Goal: Information Seeking & Learning: Learn about a topic

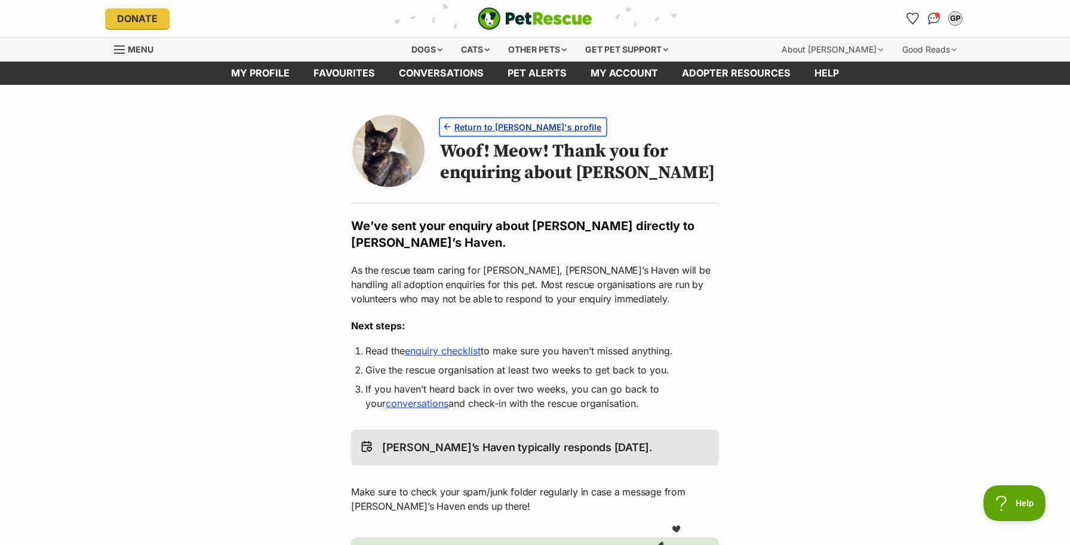
click at [493, 128] on span "Return to [PERSON_NAME]'s profile" at bounding box center [528, 127] width 147 height 13
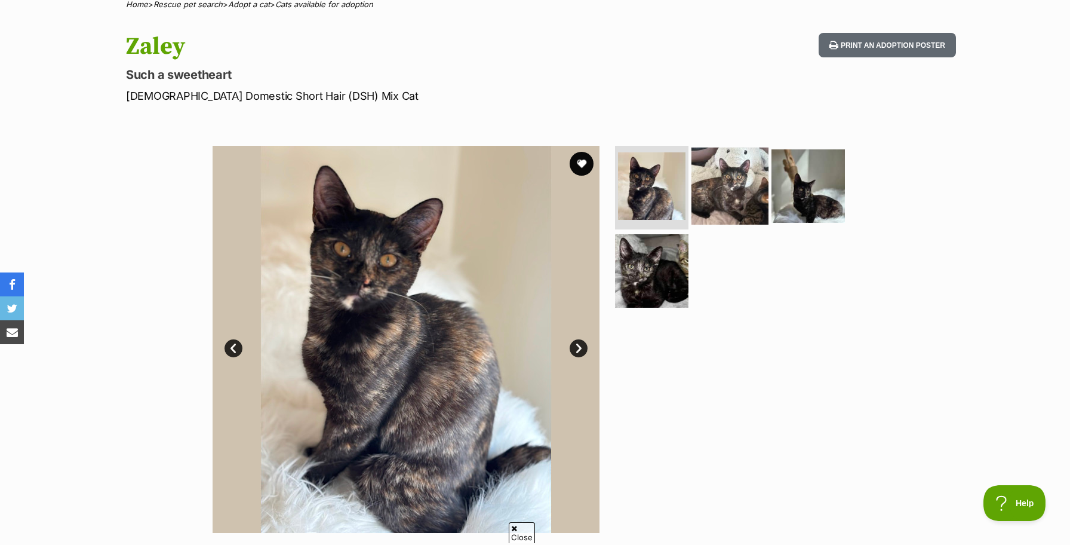
click at [737, 203] on img at bounding box center [730, 186] width 77 height 77
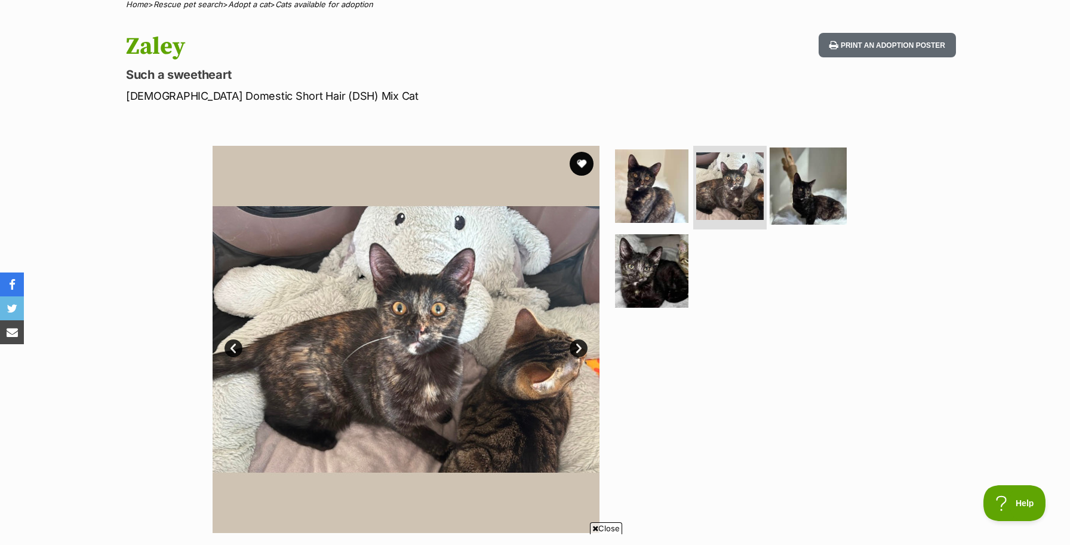
click at [815, 190] on img at bounding box center [808, 186] width 77 height 77
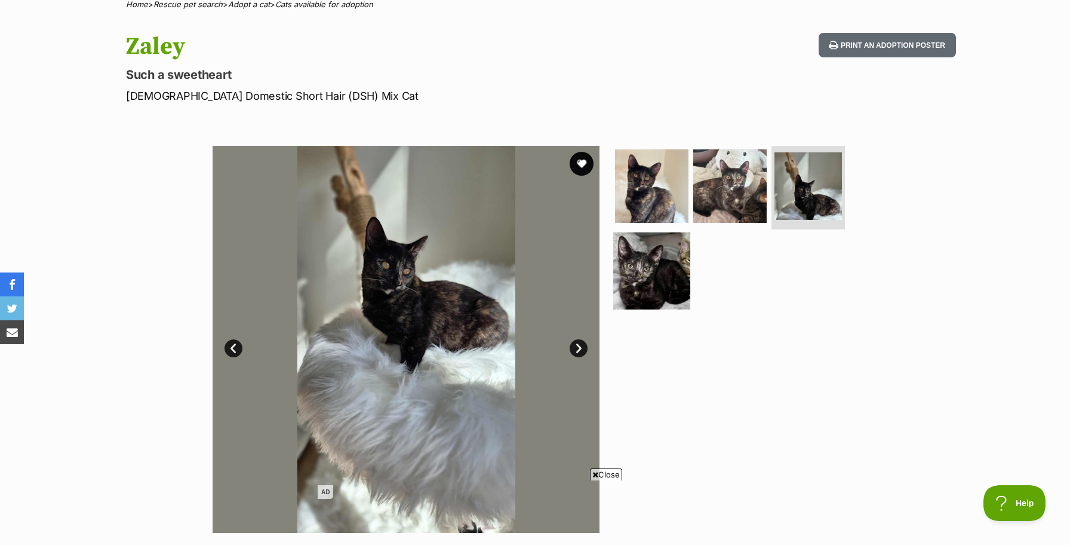
click at [660, 283] on img at bounding box center [651, 270] width 77 height 77
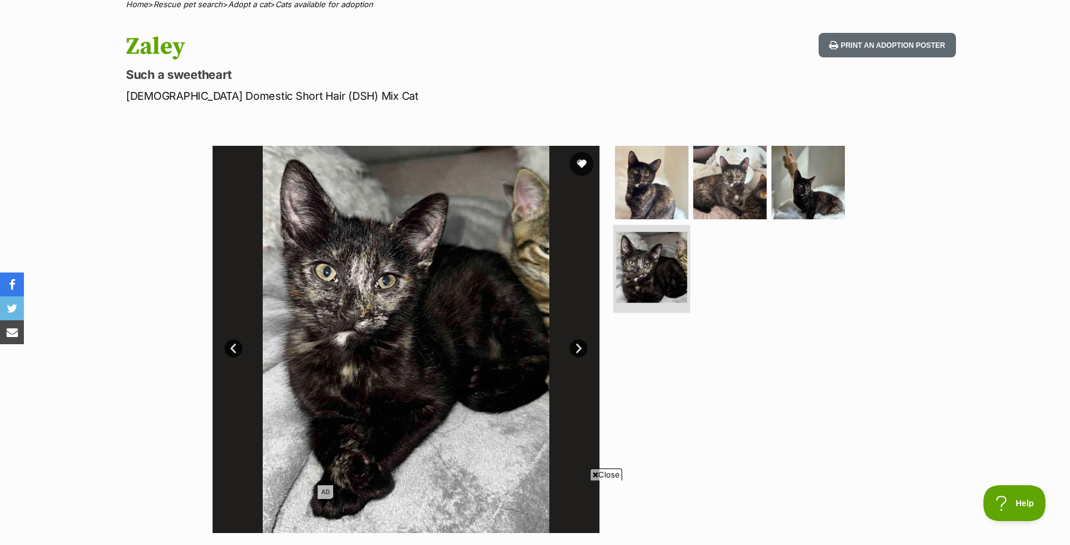
click at [637, 283] on img at bounding box center [651, 267] width 71 height 71
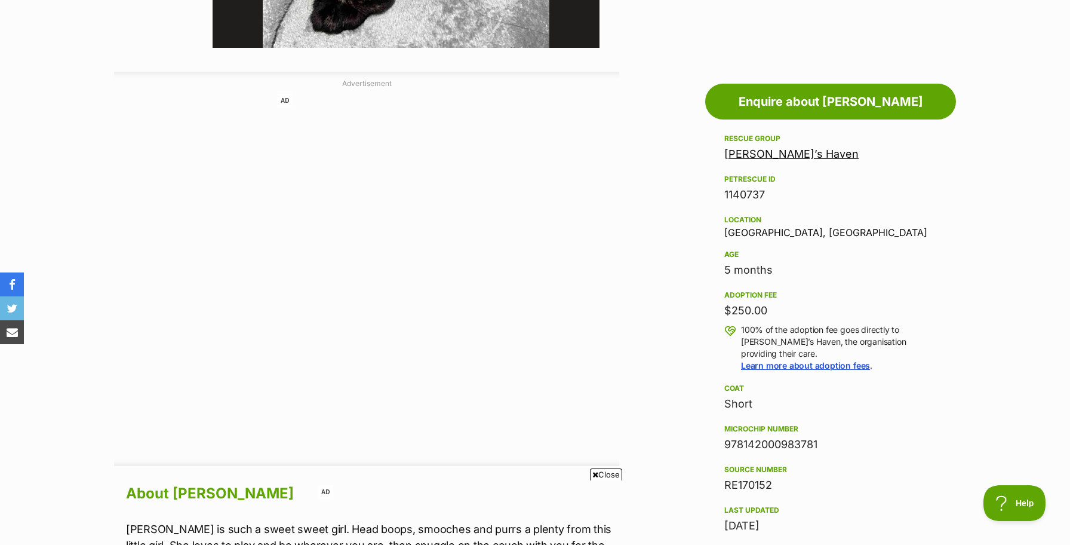
scroll to position [585, 0]
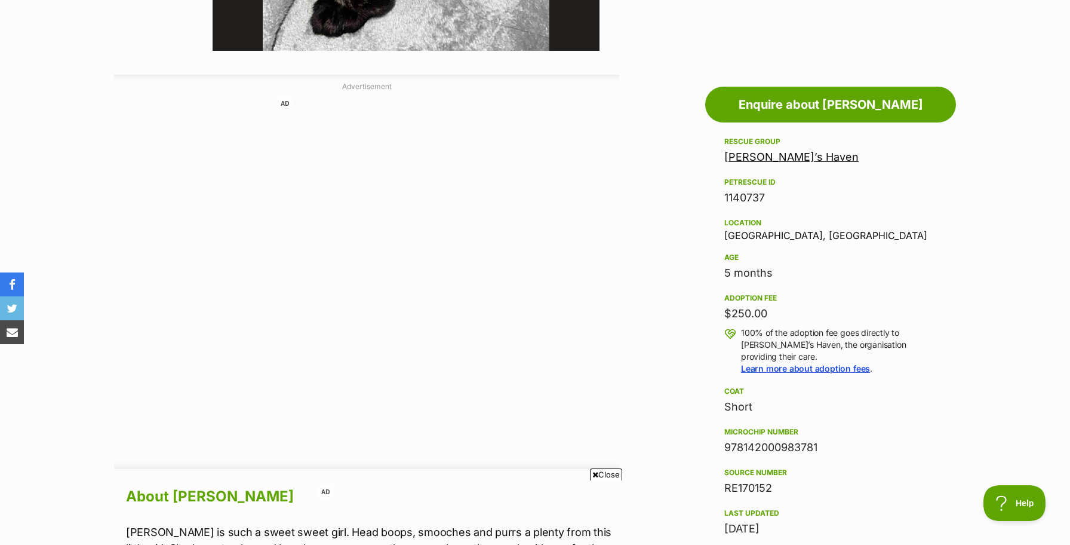
click at [758, 154] on link "[PERSON_NAME]’s Haven" at bounding box center [792, 157] width 134 height 13
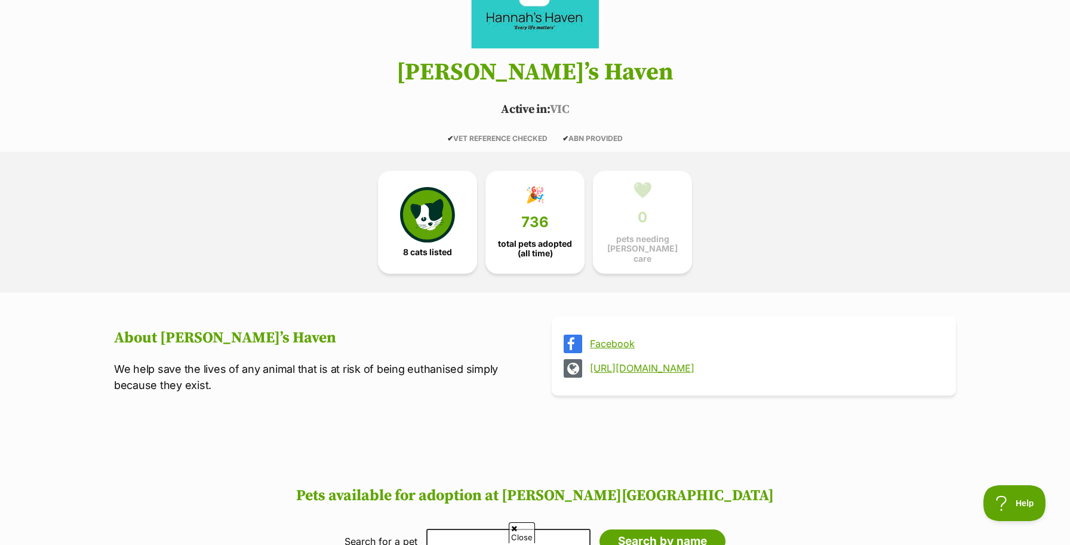
scroll to position [190, 0]
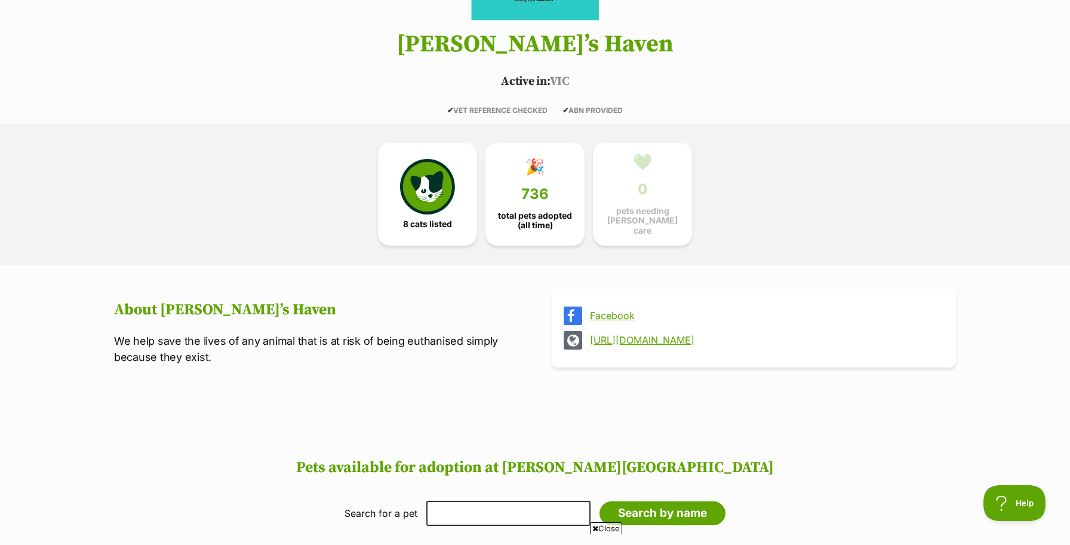
click at [613, 339] on link "https://hannahshaven.com.au/" at bounding box center [764, 340] width 349 height 11
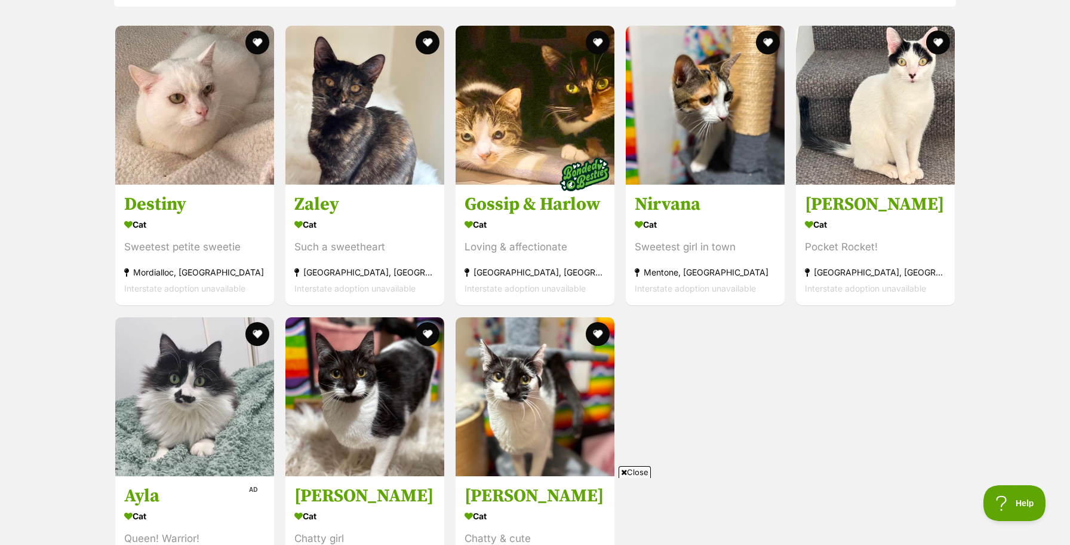
scroll to position [792, 0]
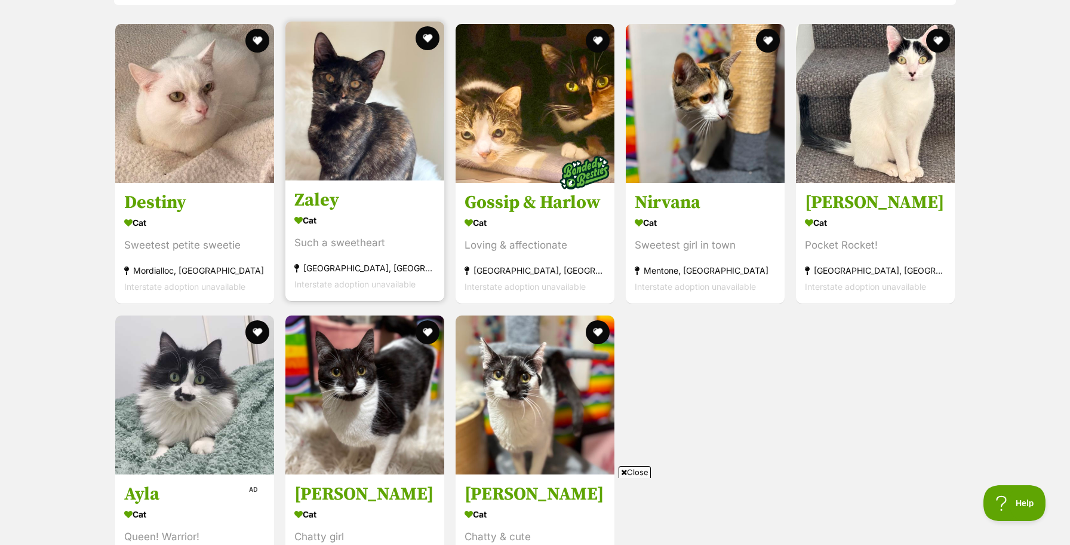
click at [373, 185] on link "Zaley Cat Such a sweetheart Cheltenham, VIC Interstate adoption unavailable" at bounding box center [365, 240] width 159 height 121
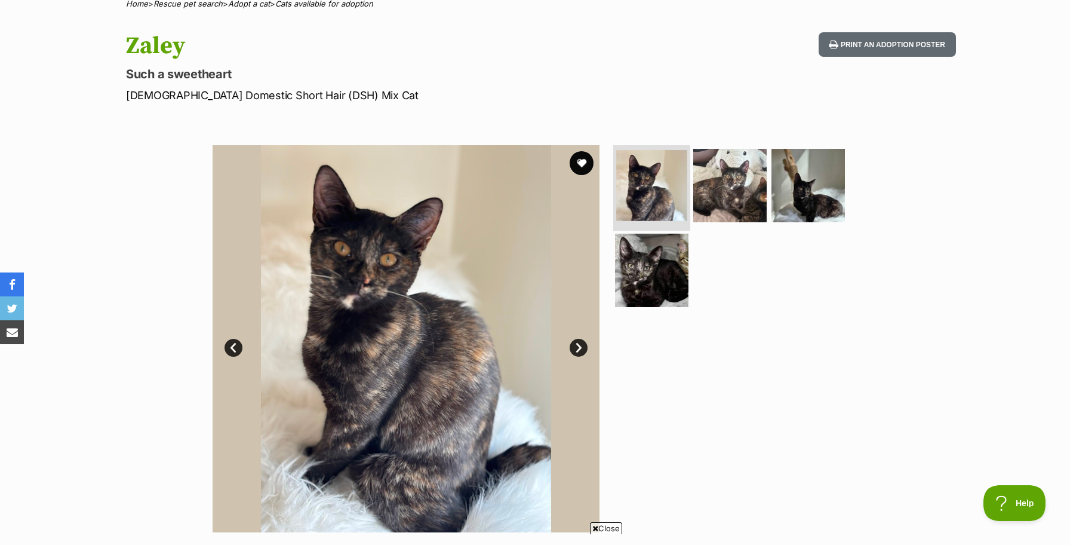
click at [671, 195] on img at bounding box center [651, 185] width 71 height 71
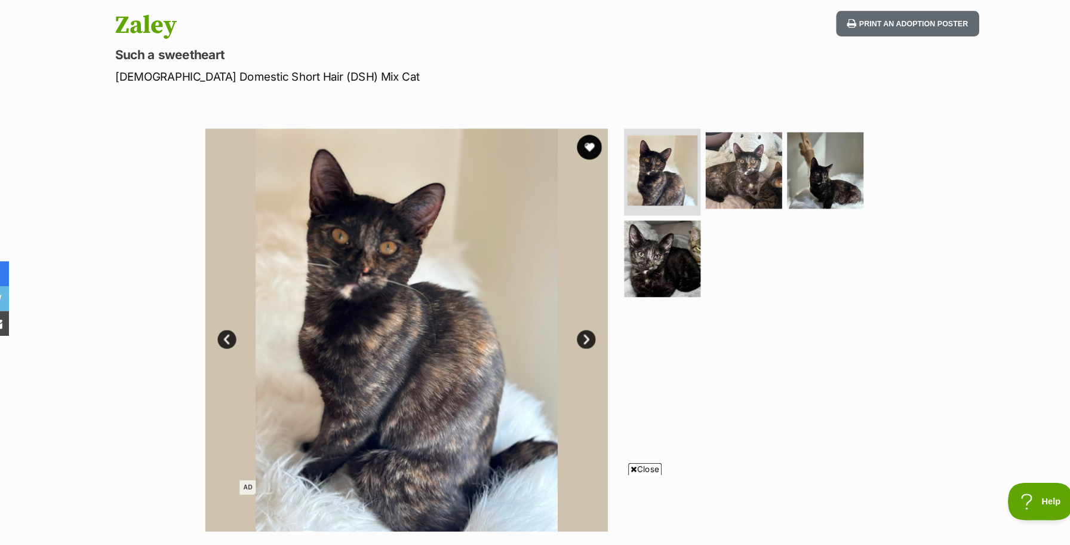
scroll to position [111, 0]
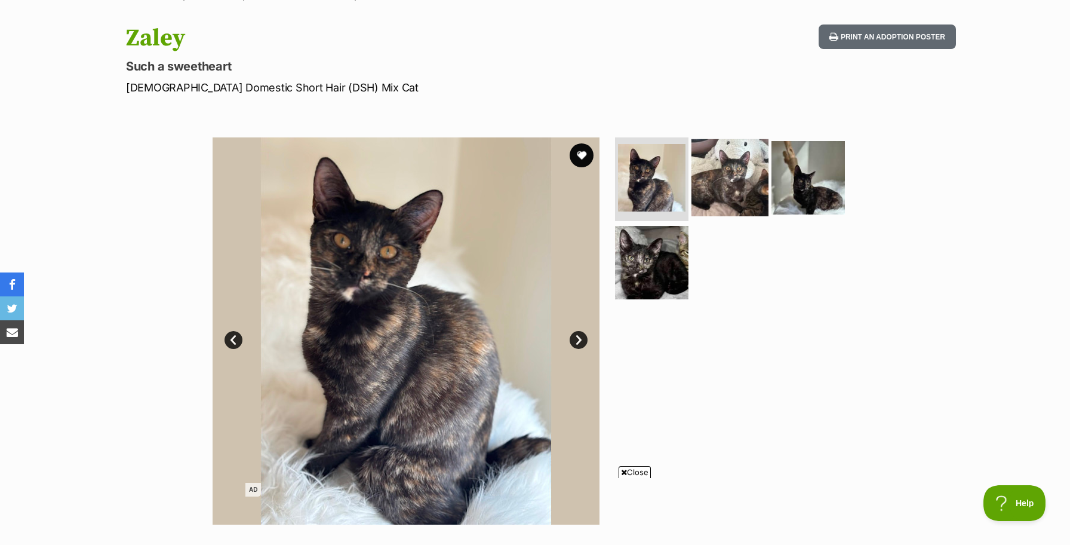
click at [737, 193] on img at bounding box center [730, 177] width 77 height 77
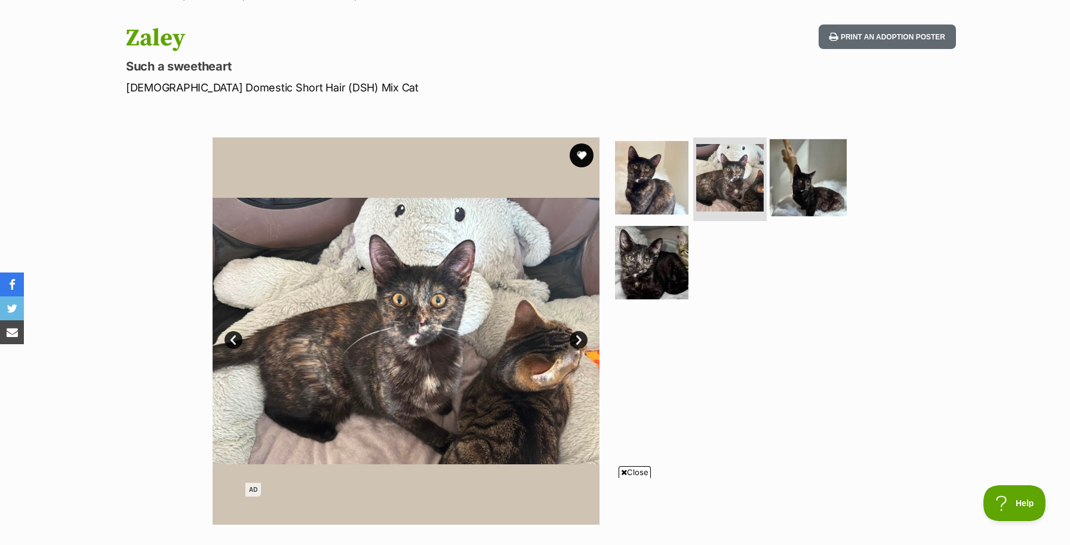
click at [803, 184] on img at bounding box center [808, 177] width 77 height 77
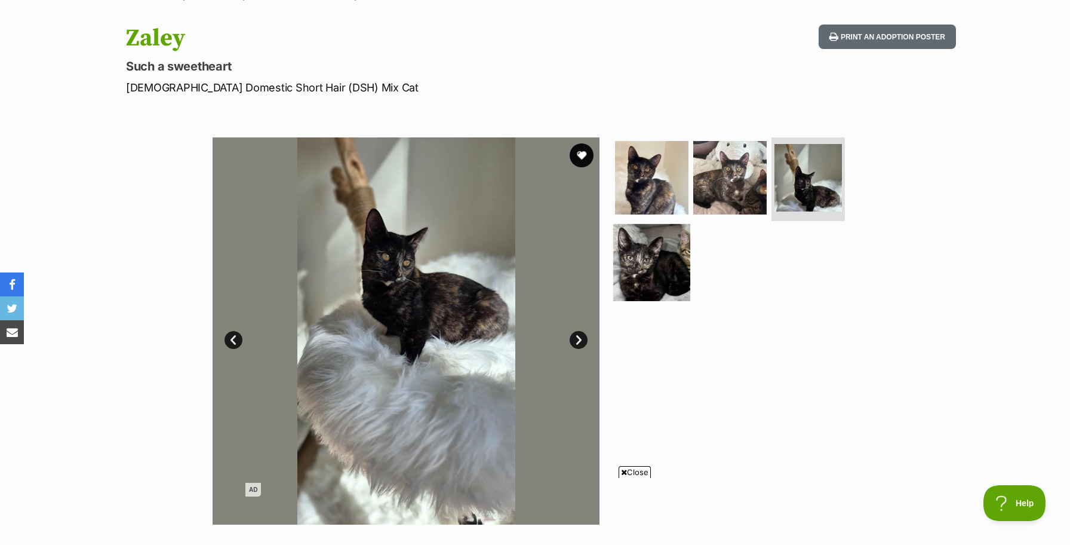
click at [668, 266] on img at bounding box center [651, 261] width 77 height 77
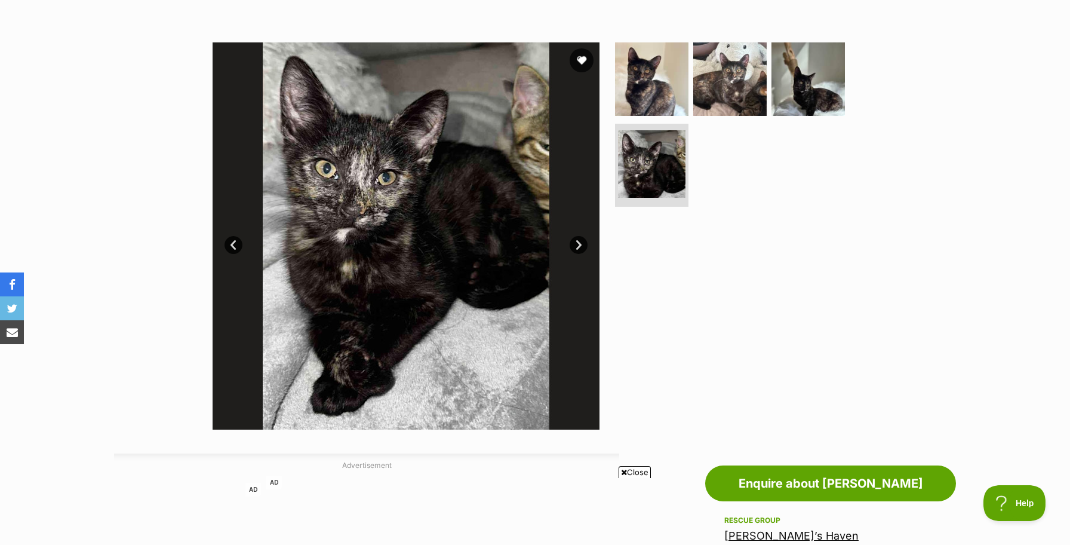
scroll to position [208, 0]
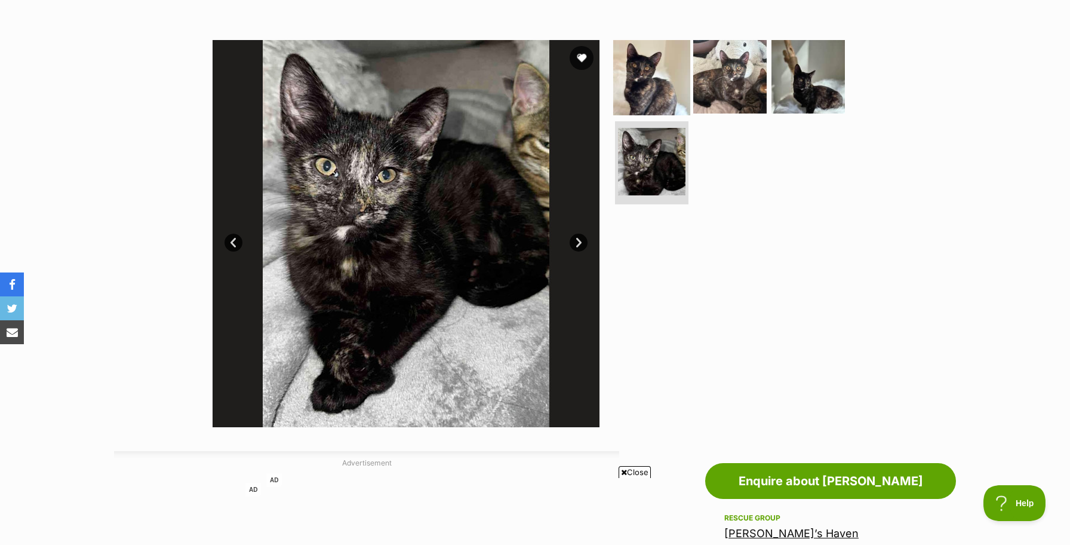
click at [656, 79] on img at bounding box center [651, 76] width 77 height 77
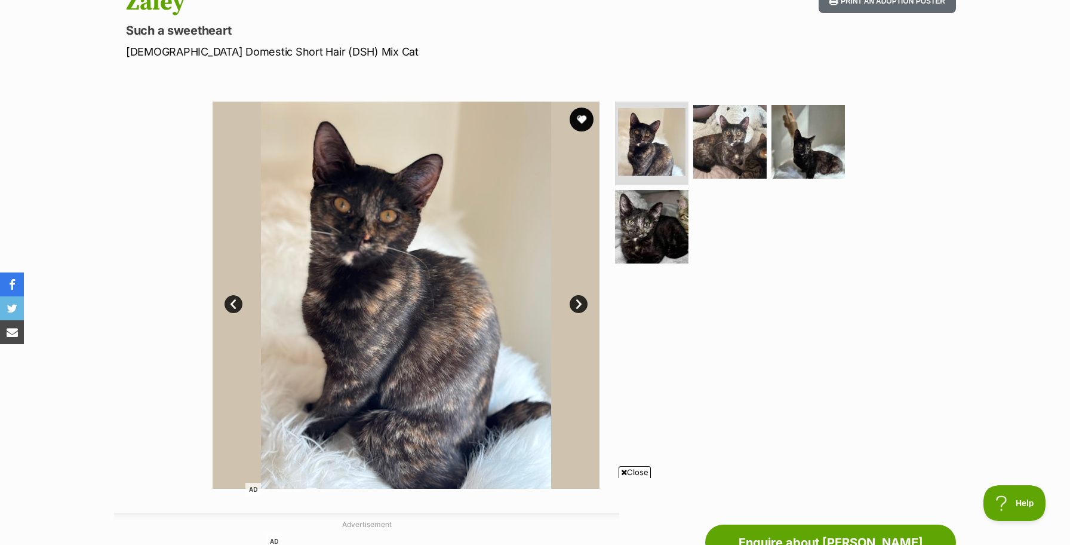
scroll to position [148, 0]
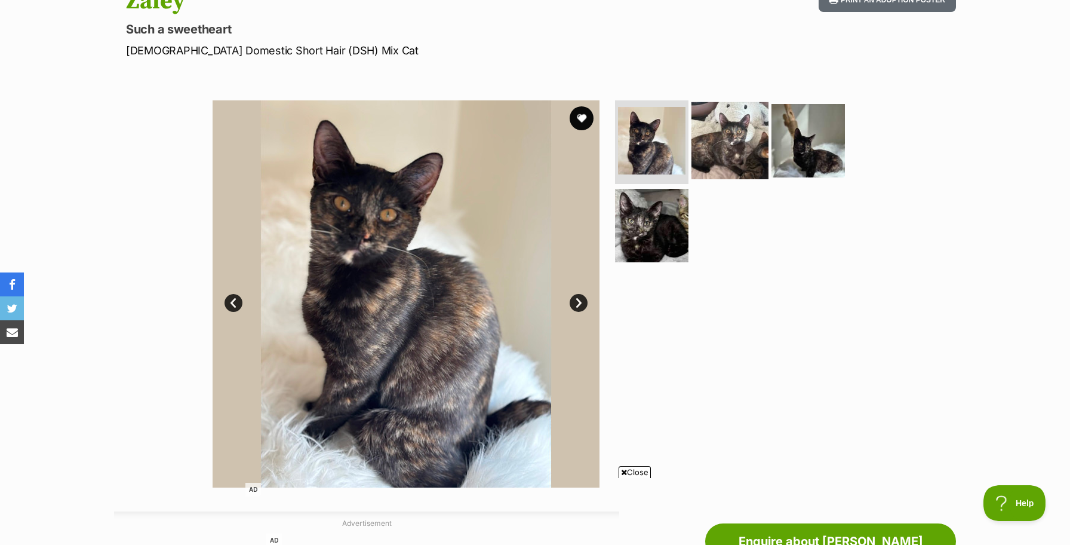
click at [729, 141] on img at bounding box center [730, 140] width 77 height 77
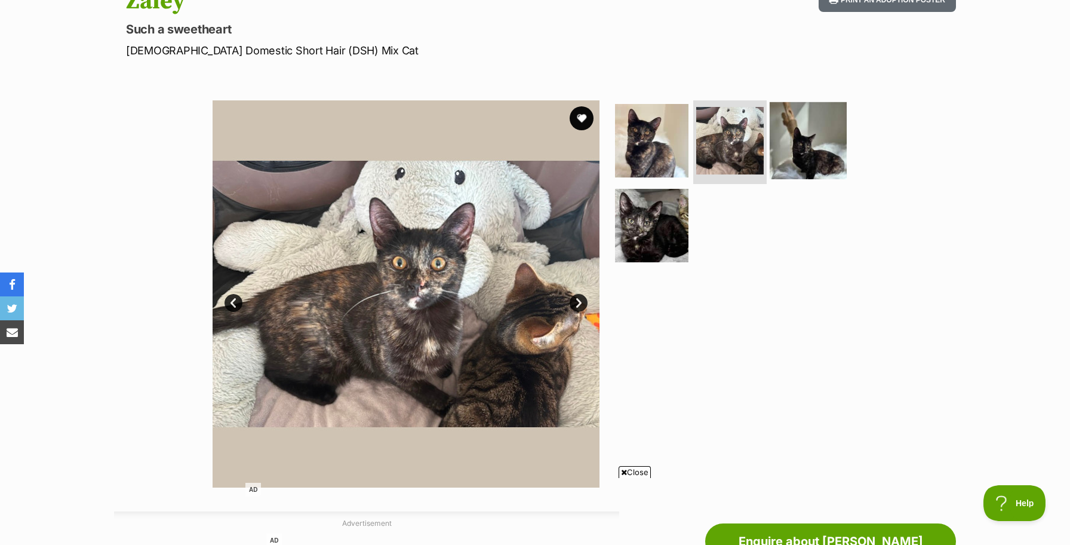
click at [792, 141] on img at bounding box center [808, 140] width 77 height 77
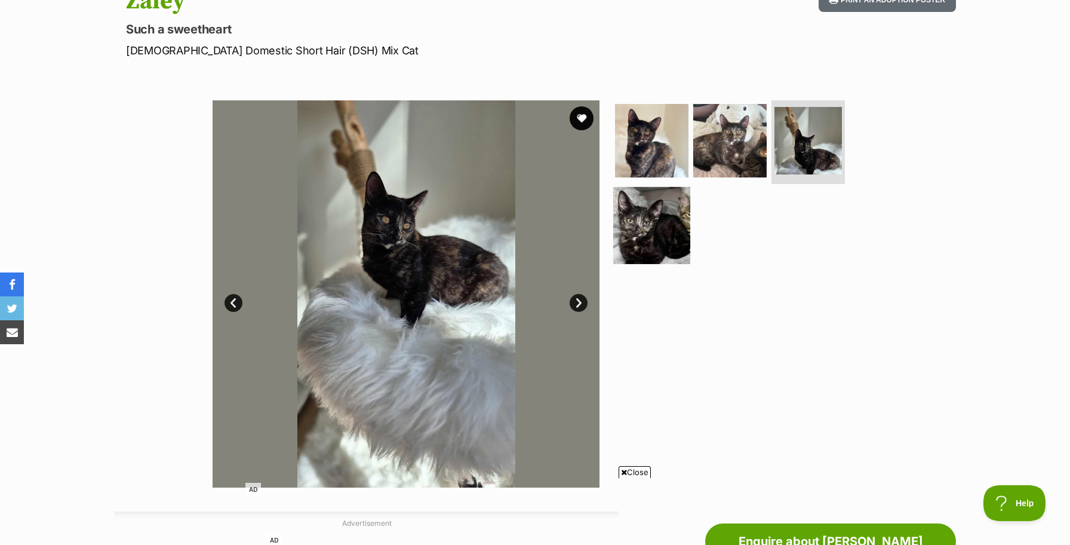
click at [636, 223] on img at bounding box center [651, 224] width 77 height 77
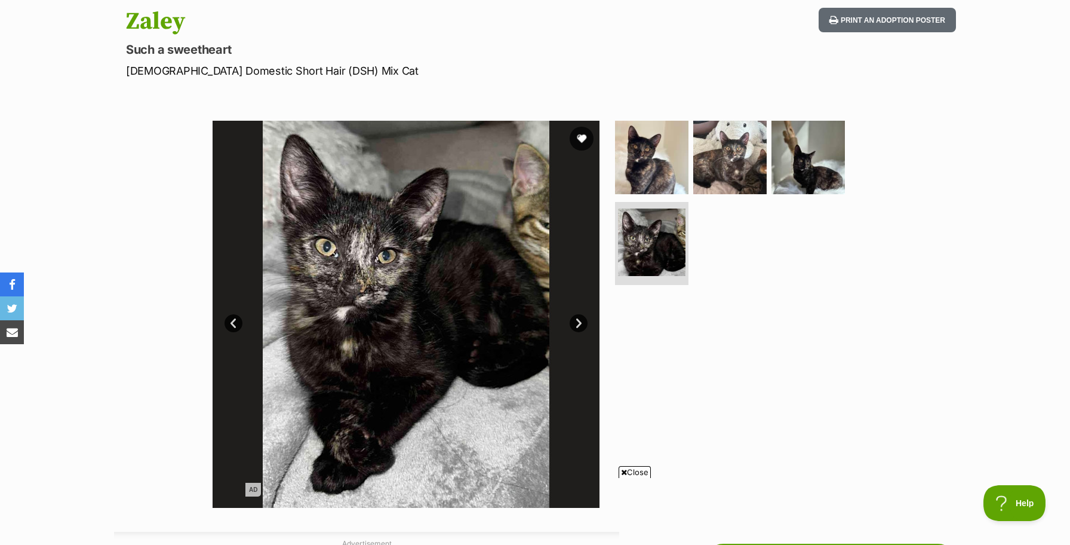
scroll to position [207, 0]
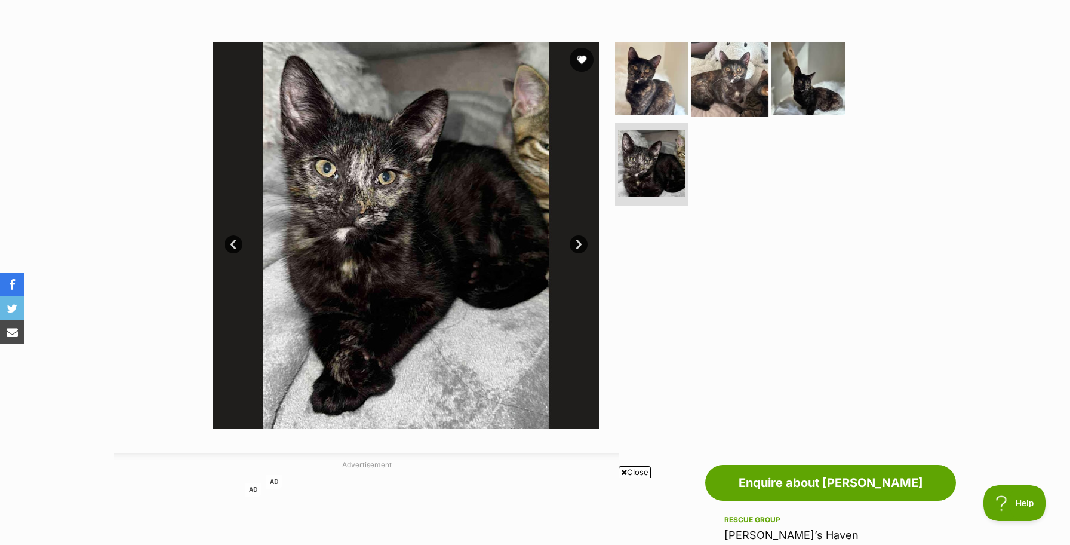
click at [731, 93] on img at bounding box center [730, 78] width 77 height 77
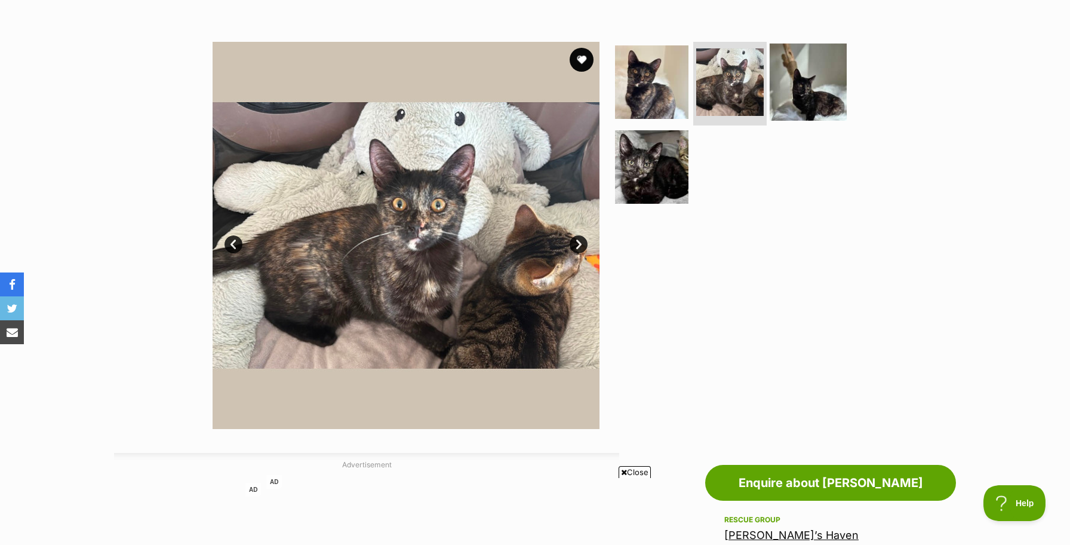
click at [823, 96] on img at bounding box center [808, 82] width 77 height 77
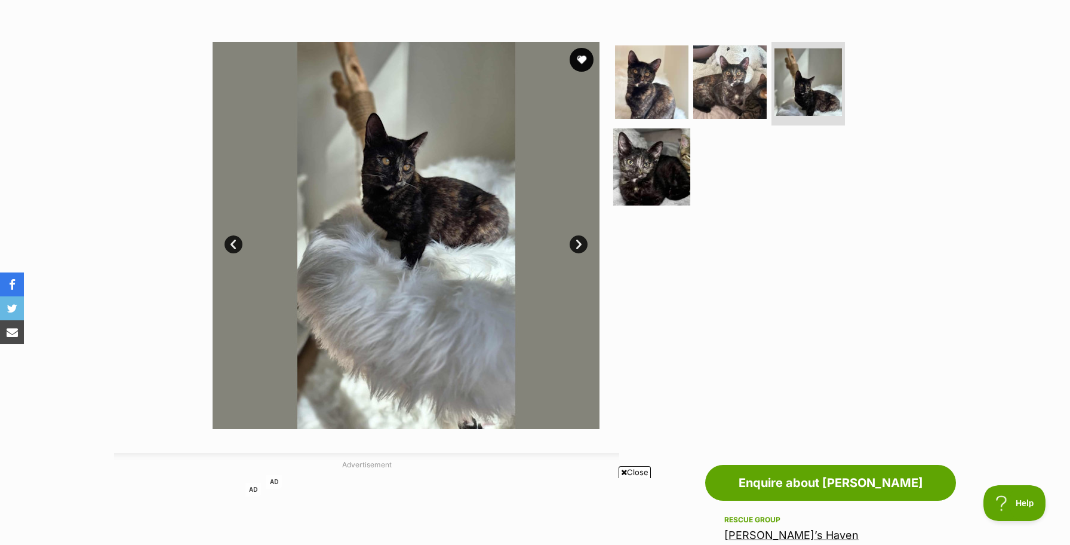
click at [646, 176] on img at bounding box center [651, 166] width 77 height 77
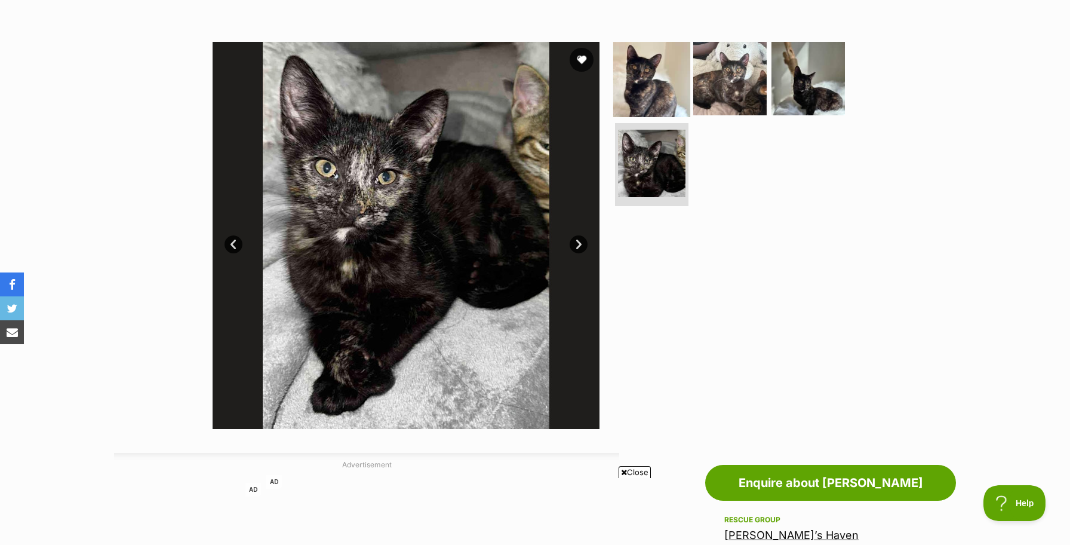
click at [652, 94] on img at bounding box center [651, 78] width 77 height 77
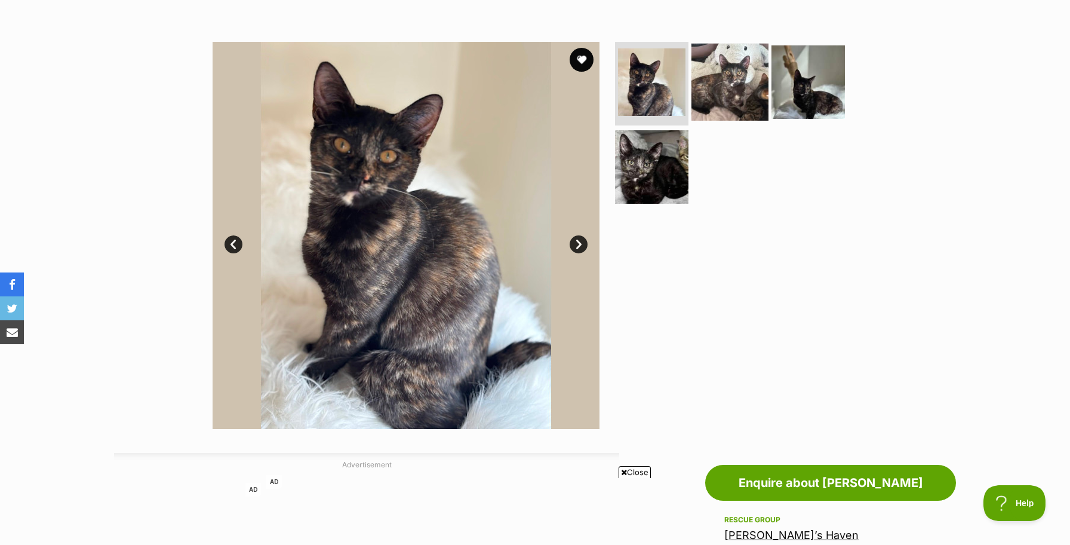
click at [725, 96] on img at bounding box center [730, 82] width 77 height 77
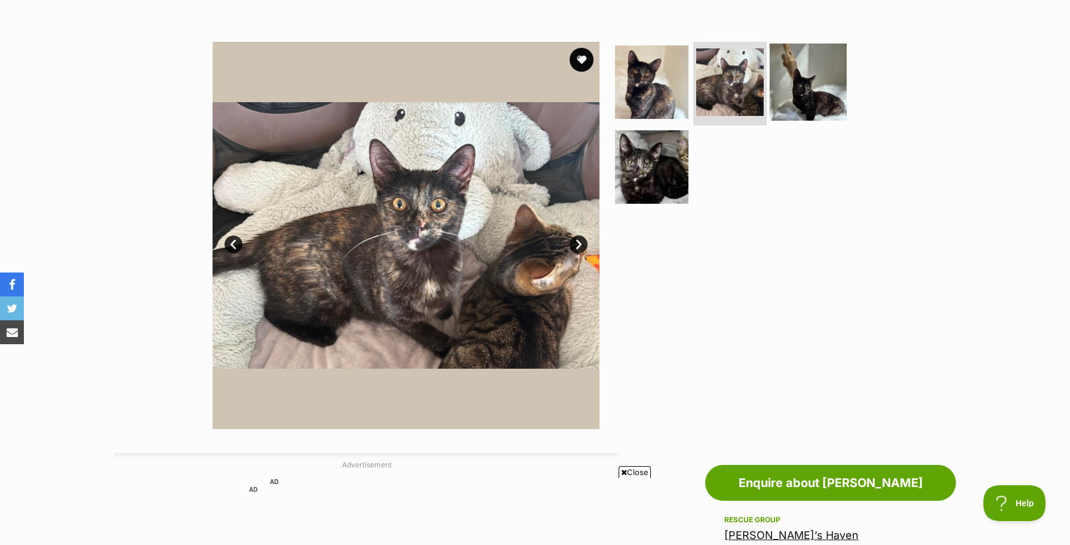
click at [820, 72] on img at bounding box center [808, 82] width 77 height 77
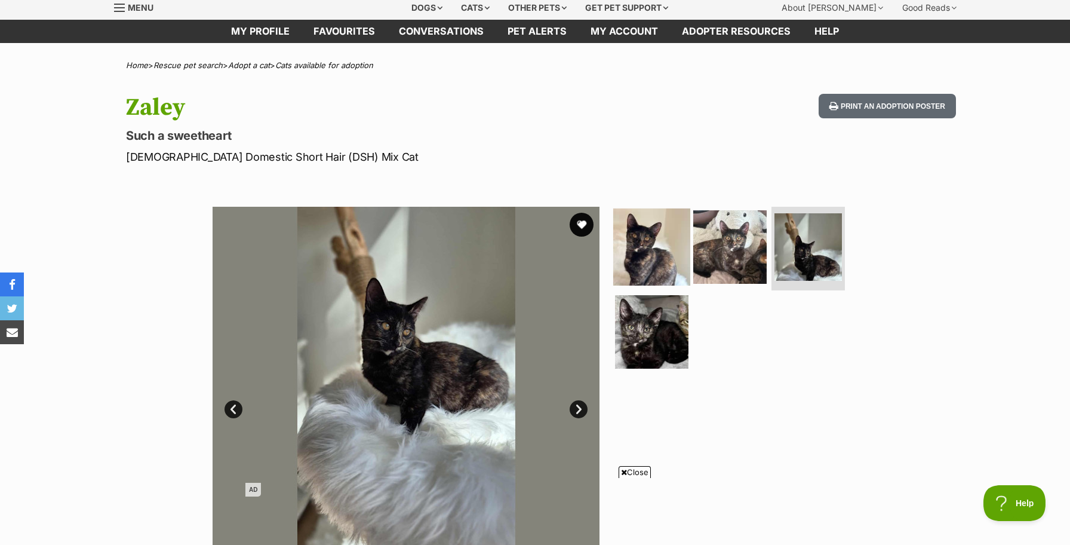
scroll to position [0, 0]
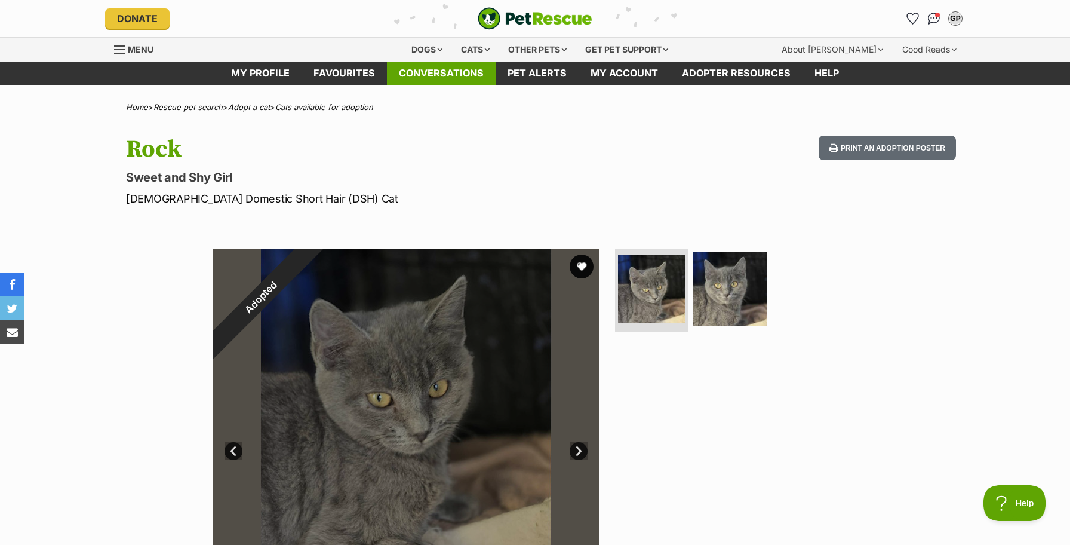
click at [481, 50] on div "Cats" at bounding box center [475, 50] width 45 height 24
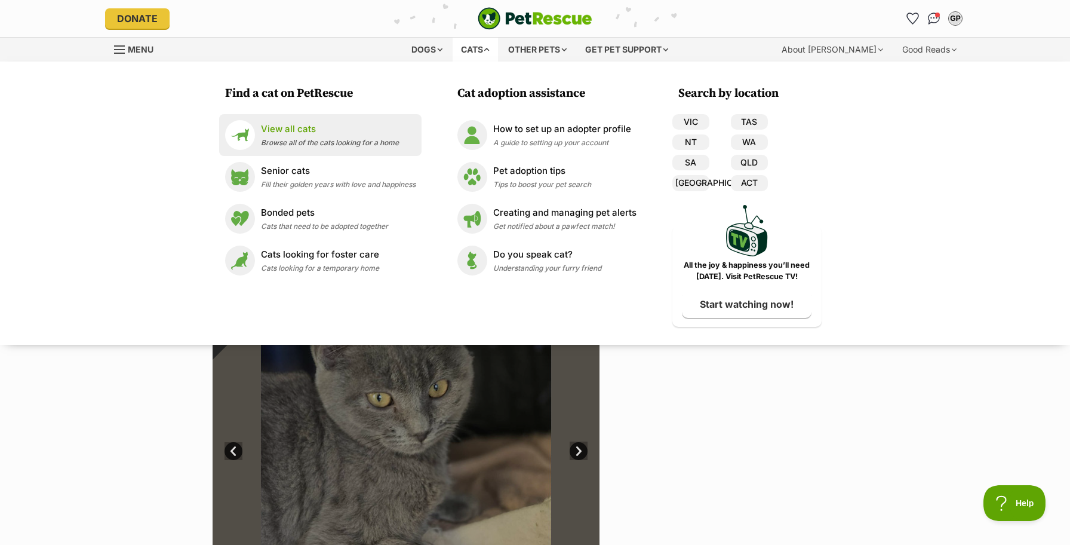
click at [302, 139] on span "Browse all of the cats looking for a home" at bounding box center [330, 142] width 138 height 9
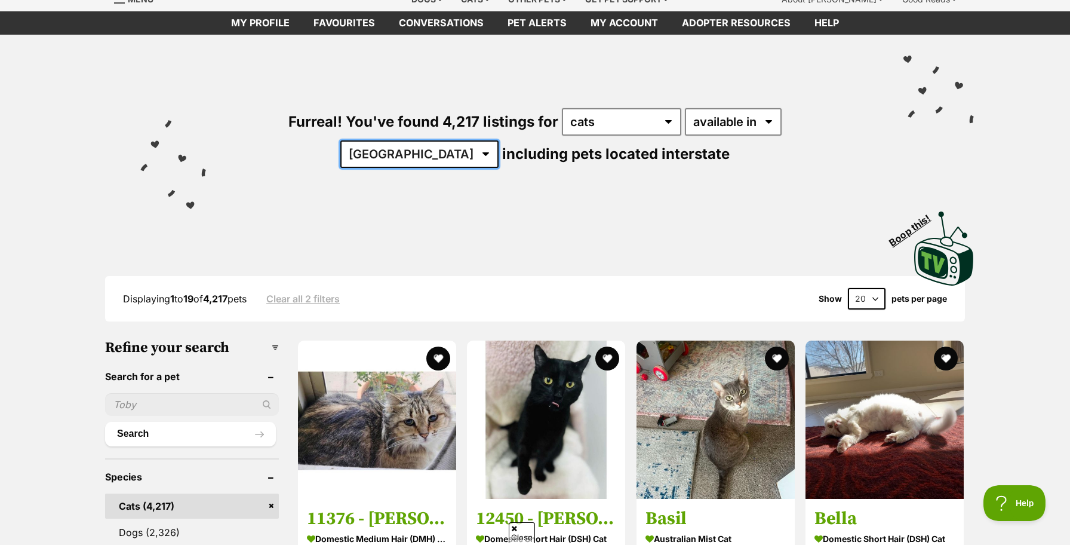
click at [499, 140] on select "Australia ACT NSW NT QLD SA TAS VIC WA" at bounding box center [419, 153] width 158 height 27
select select "VIC"
click at [499, 140] on select "Australia ACT NSW NT QLD SA TAS VIC WA" at bounding box center [419, 153] width 158 height 27
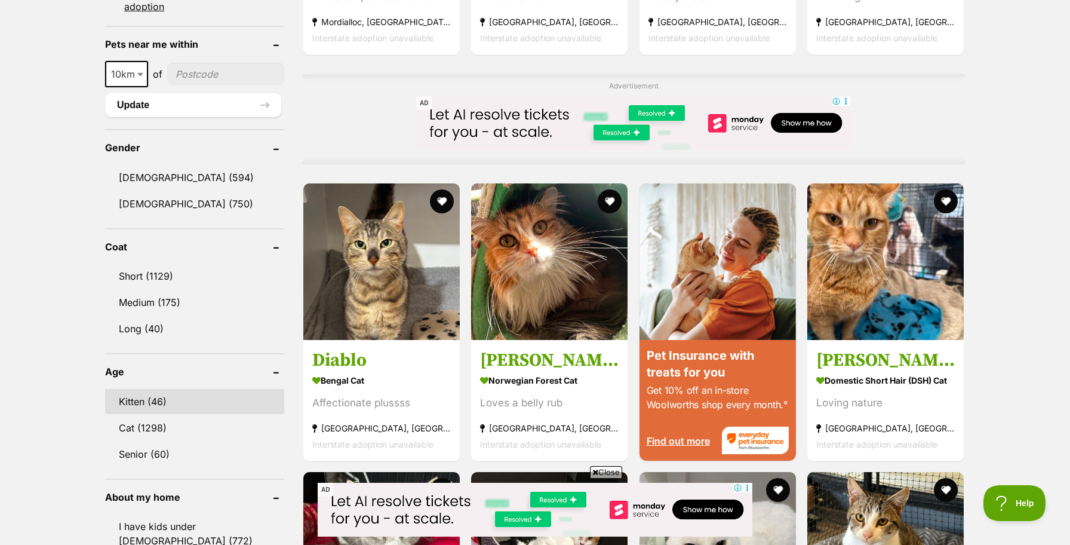
click at [149, 394] on link "Kitten (46)" at bounding box center [194, 401] width 179 height 25
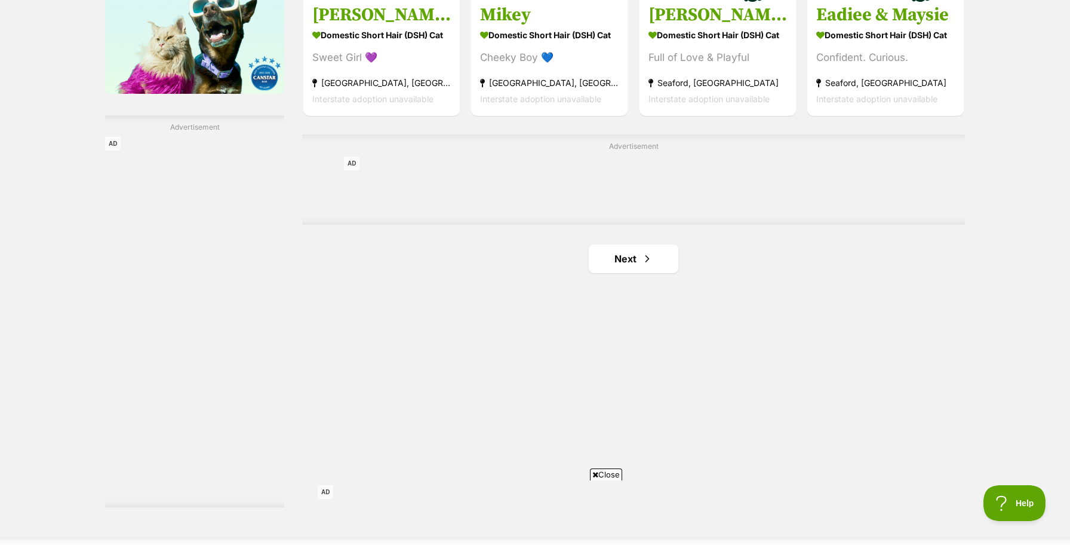
scroll to position [1950, 0]
click at [624, 259] on link "Next" at bounding box center [634, 258] width 90 height 29
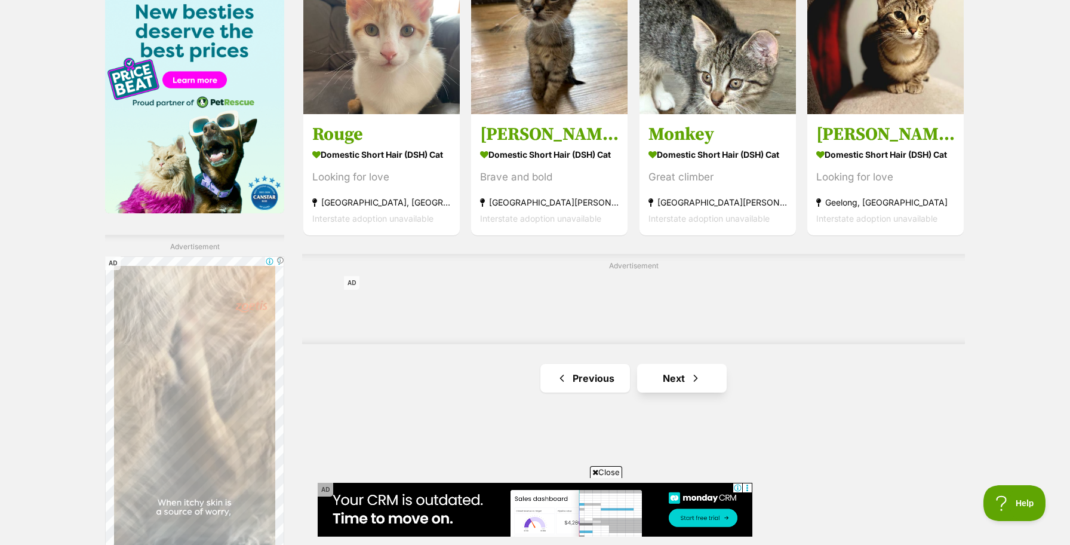
scroll to position [1857, 0]
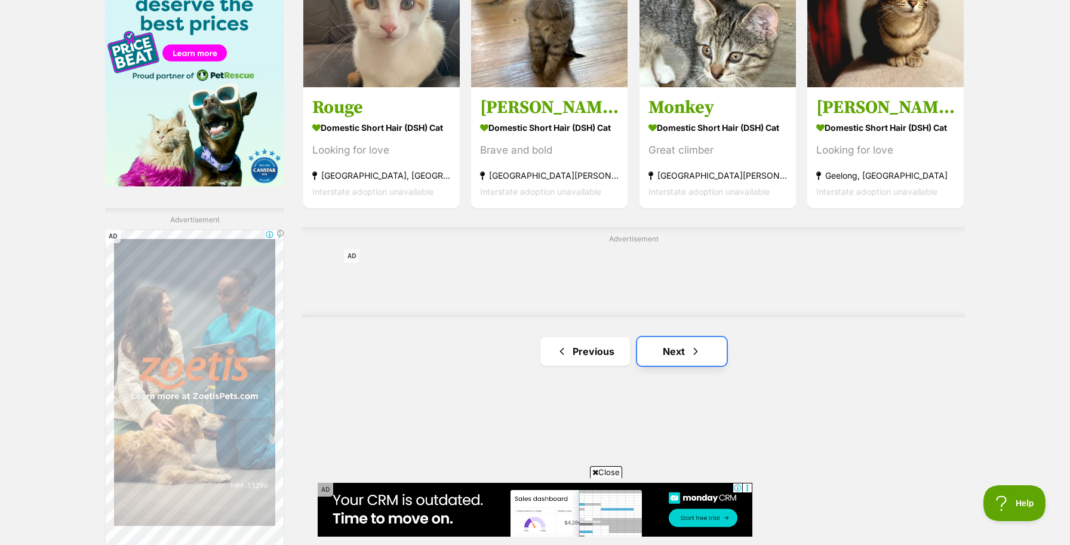
click at [683, 351] on link "Next" at bounding box center [682, 351] width 90 height 29
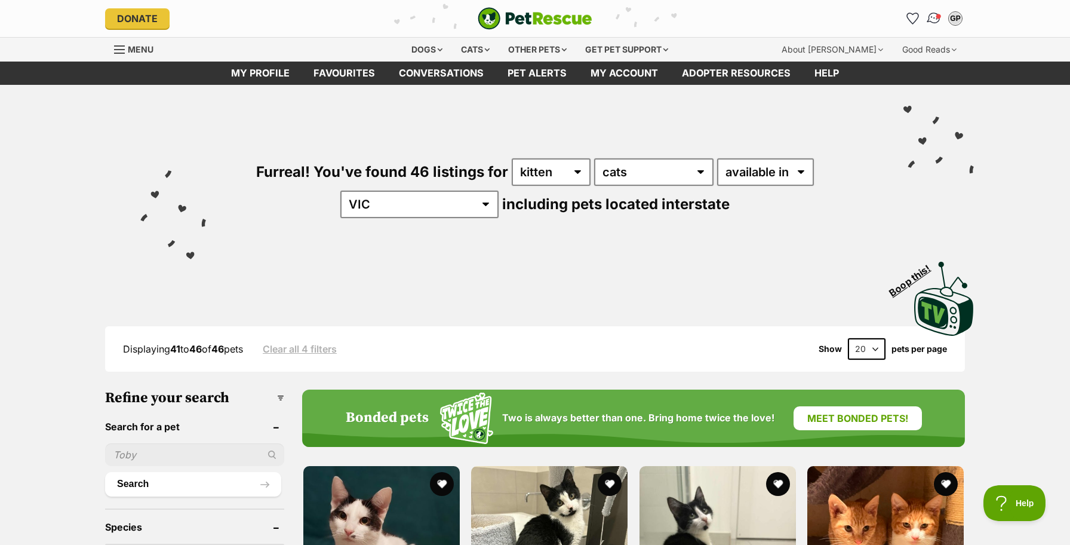
click at [937, 23] on img "Conversations" at bounding box center [935, 19] width 16 height 16
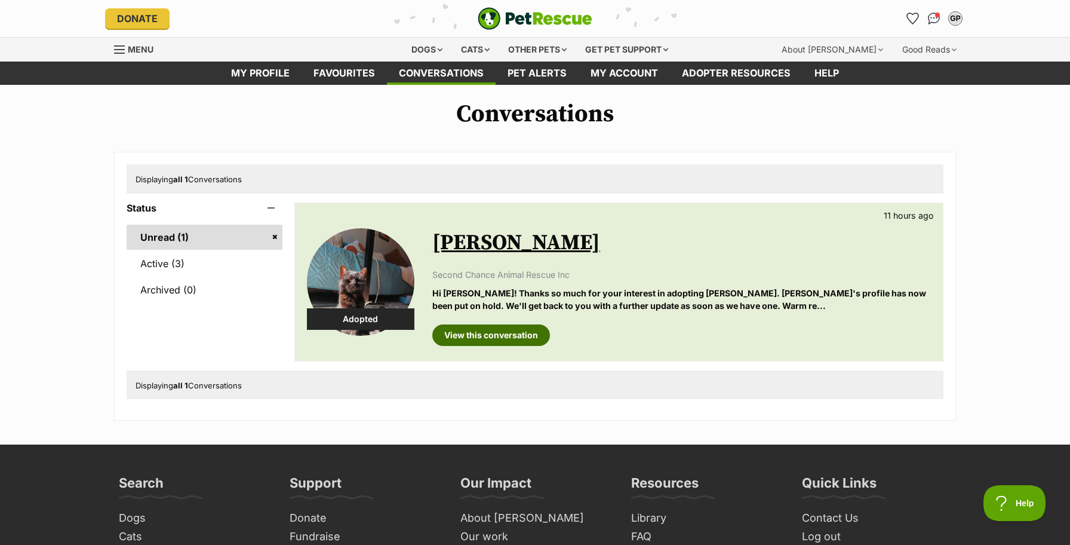
click at [531, 343] on link "View this conversation" at bounding box center [491, 335] width 118 height 22
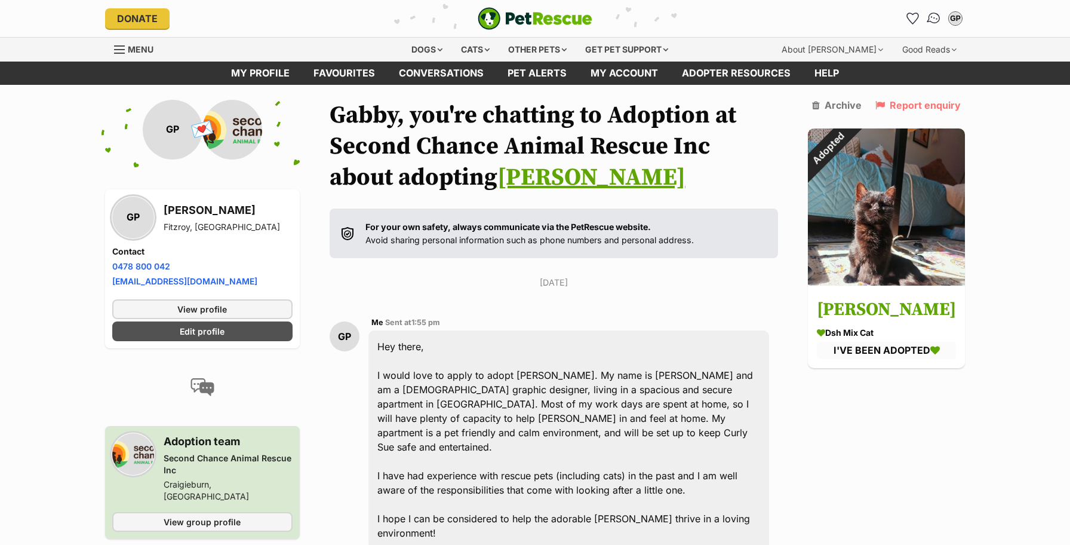
click at [935, 15] on img "Conversations" at bounding box center [935, 19] width 16 height 16
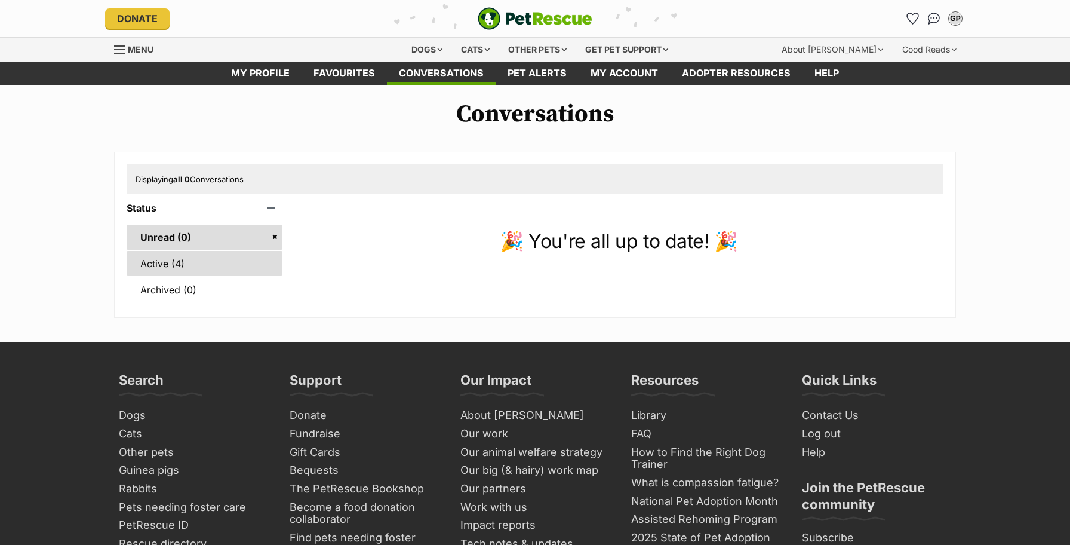
click at [223, 260] on link "Active (4)" at bounding box center [205, 263] width 156 height 25
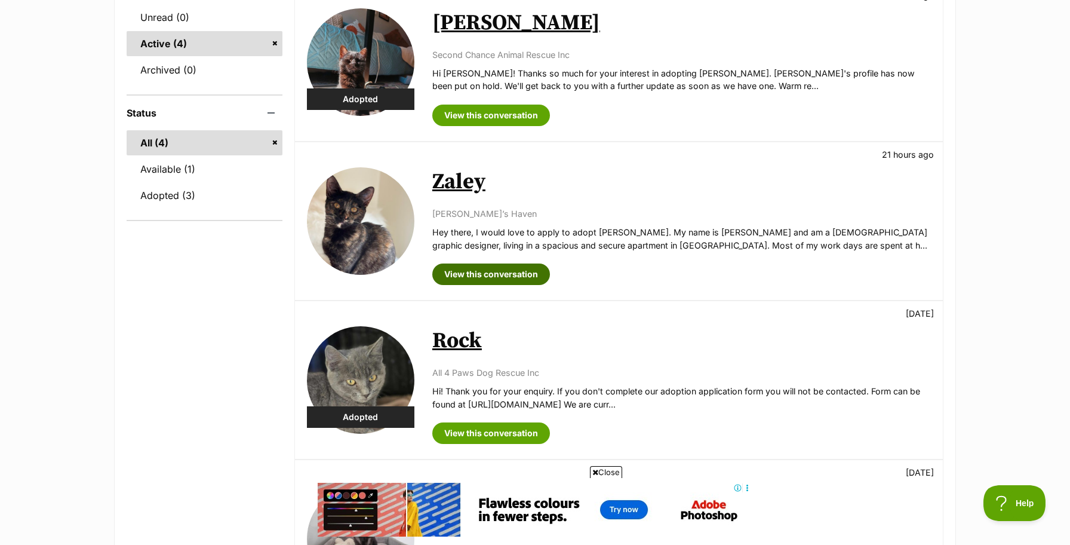
click at [499, 274] on link "View this conversation" at bounding box center [491, 274] width 118 height 22
